Goal: Find specific page/section: Find specific page/section

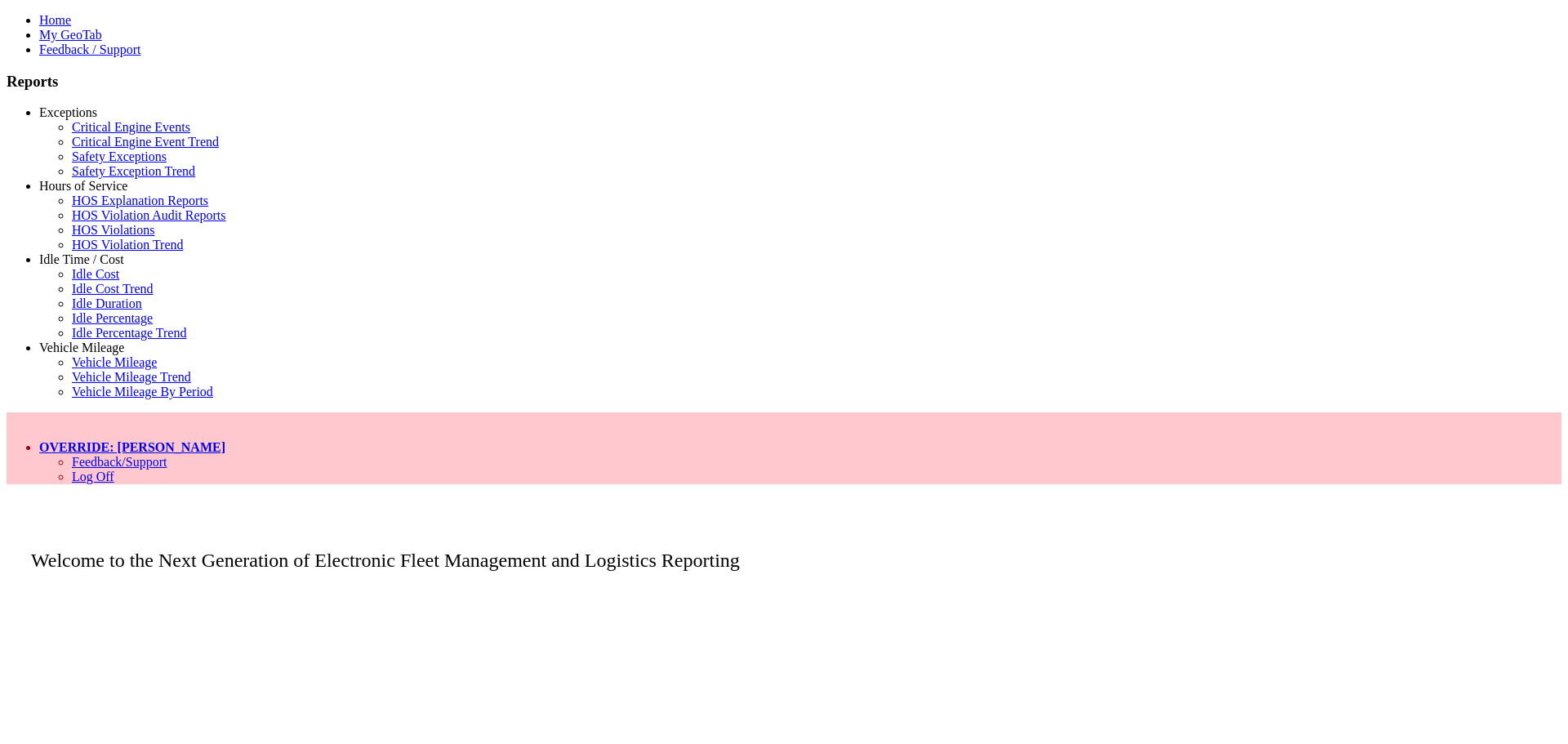
click at [86, 193] on link "Hours of Service" at bounding box center [83, 185] width 89 height 14
click at [97, 207] on link "HOS Explanation Reports" at bounding box center [139, 200] width 137 height 14
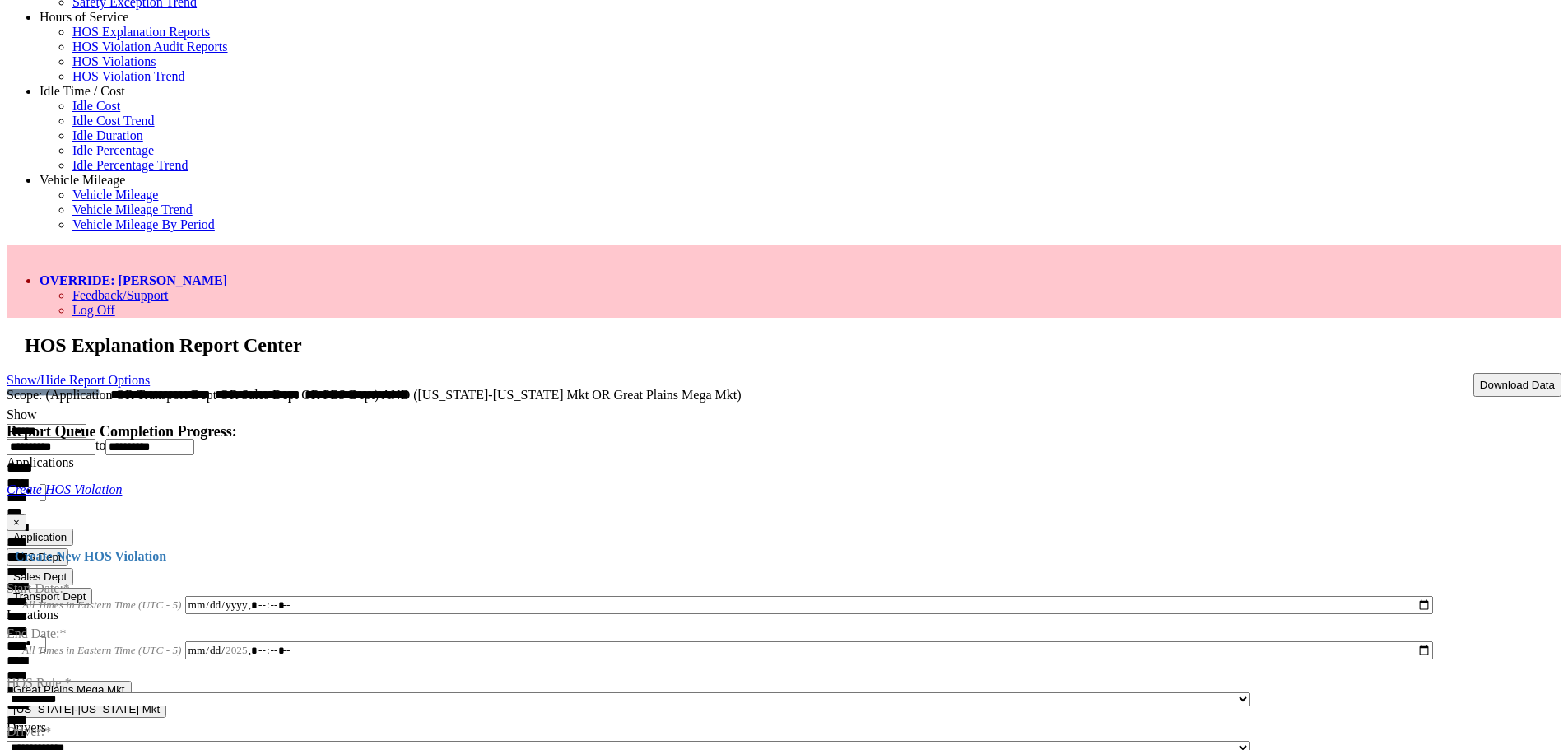
scroll to position [171, 0]
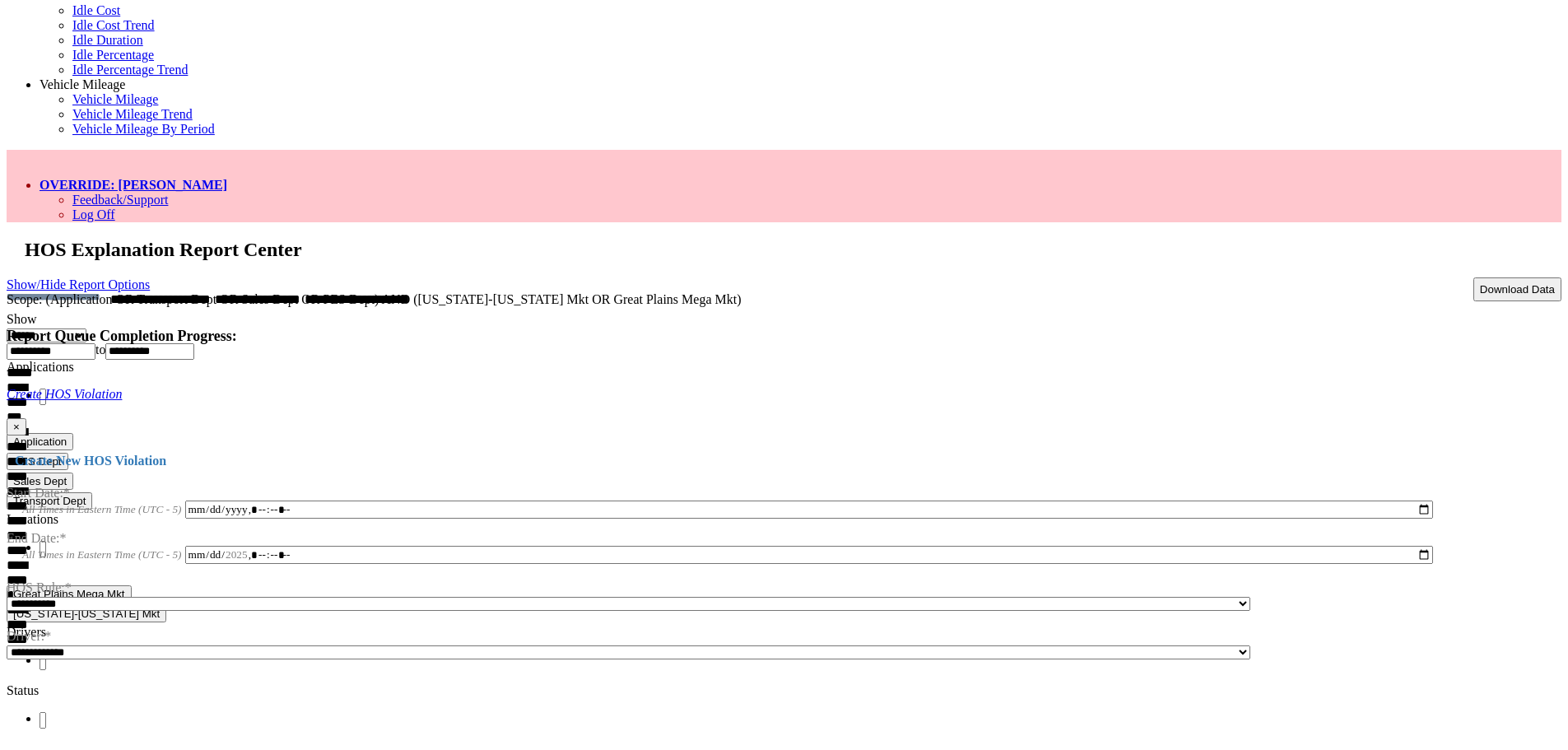
scroll to position [274, 0]
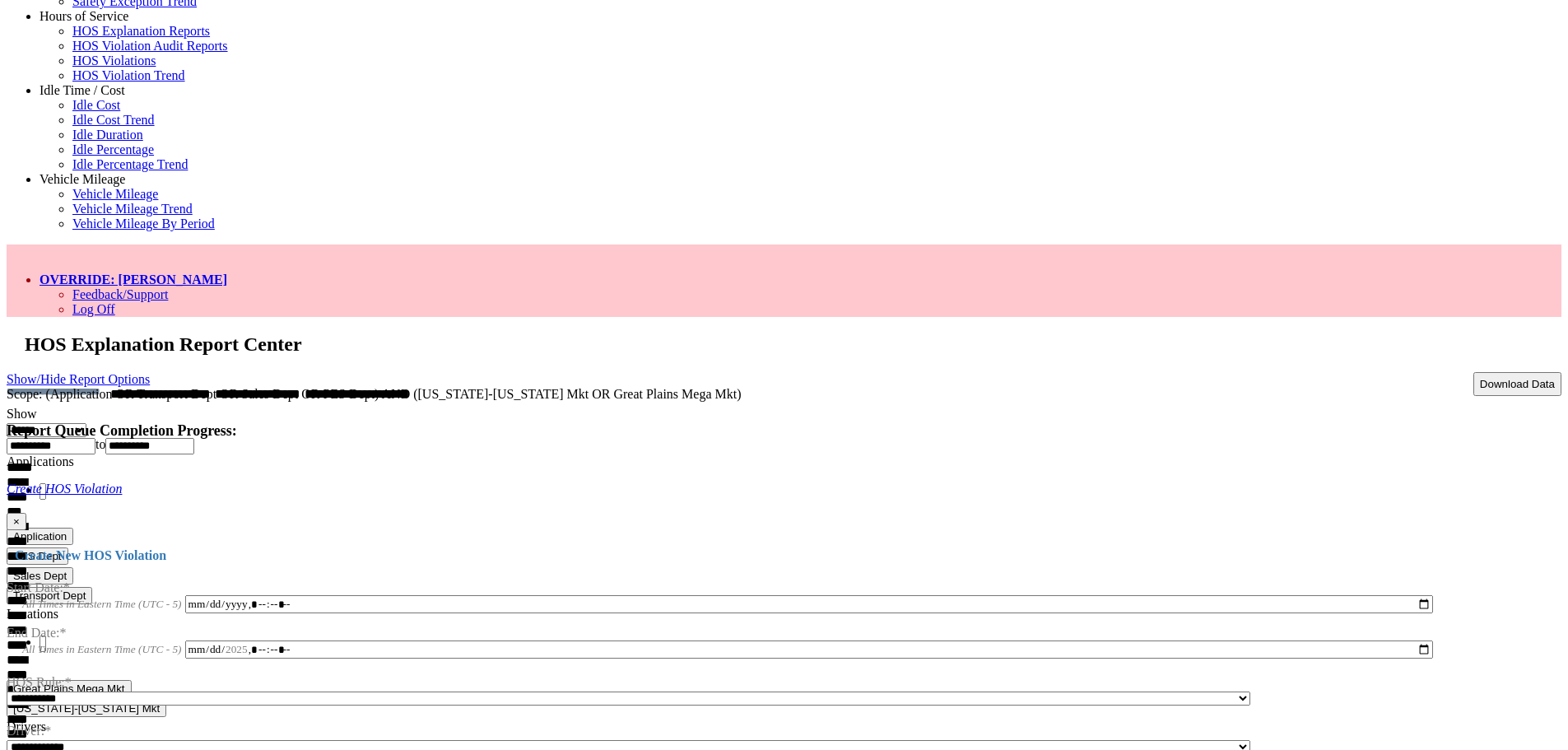
scroll to position [0, 0]
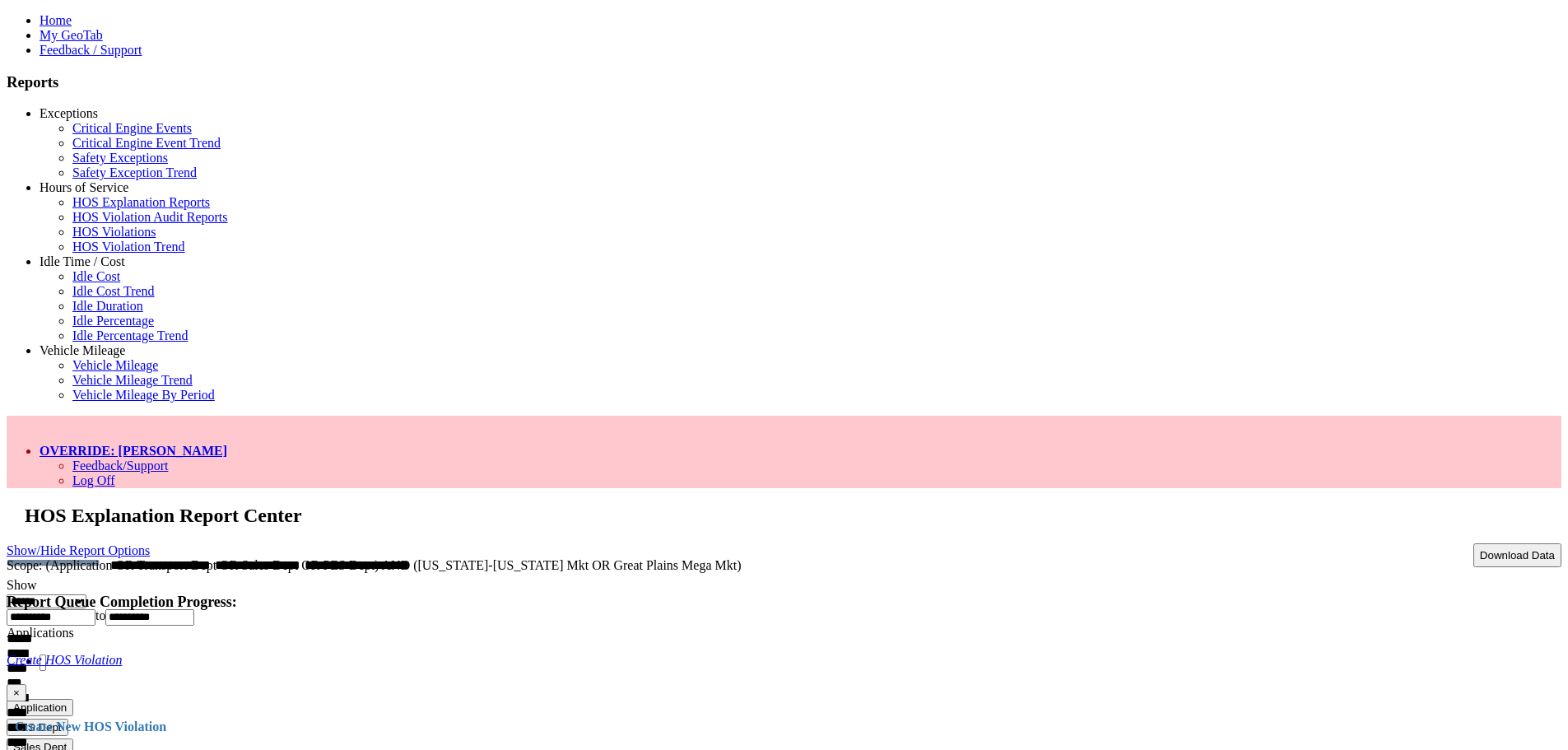
click at [227, 444] on link "OVERRIDE: [PERSON_NAME]" at bounding box center [133, 450] width 188 height 14
click at [983, 593] on h4 "Report Queue Completion Progress:" at bounding box center [784, 601] width 1554 height 17
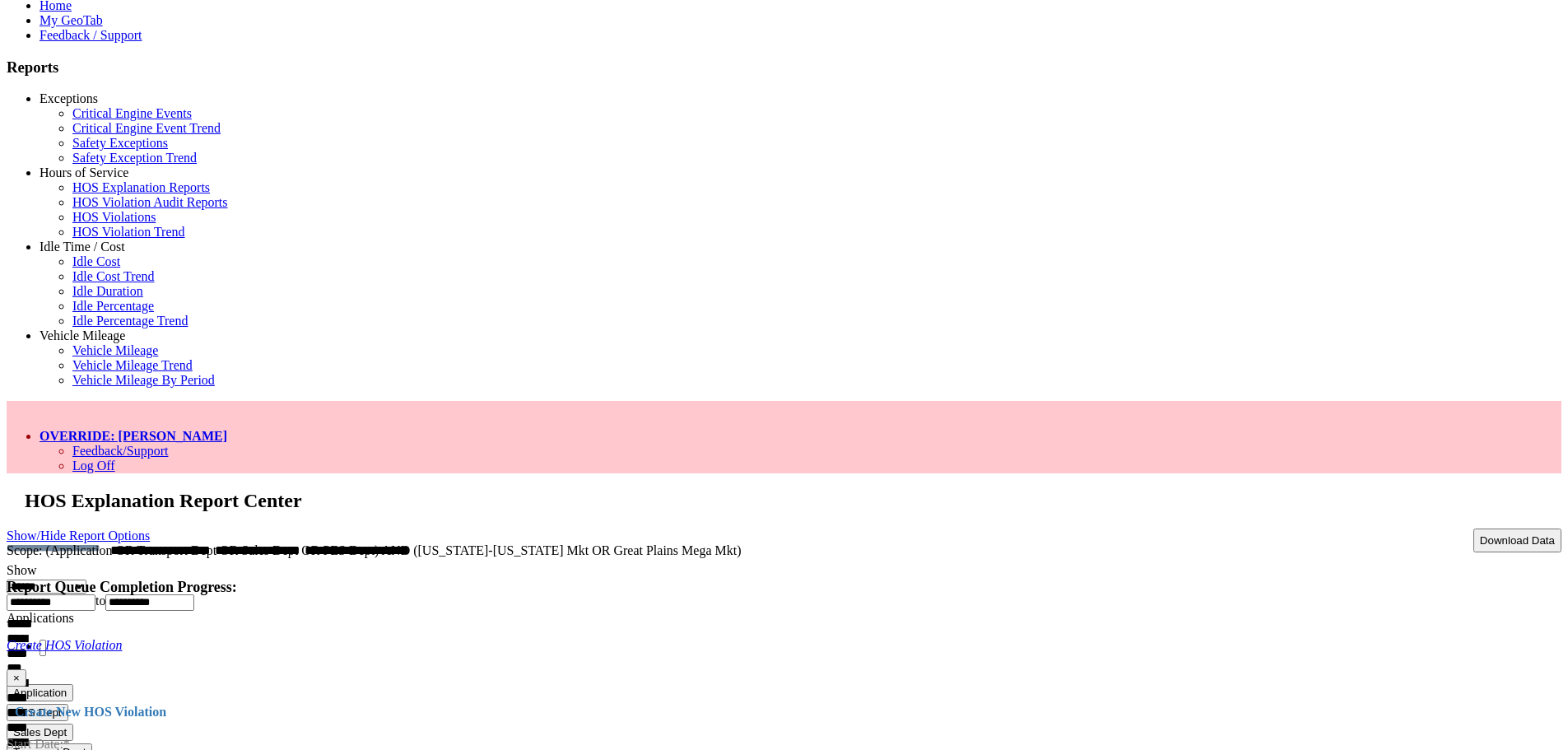
scroll to position [15, 0]
click at [227, 428] on link "OVERRIDE: [PERSON_NAME]" at bounding box center [133, 435] width 188 height 14
click at [115, 457] on link "Log Off" at bounding box center [93, 464] width 43 height 14
